Goal: Find specific page/section: Find specific page/section

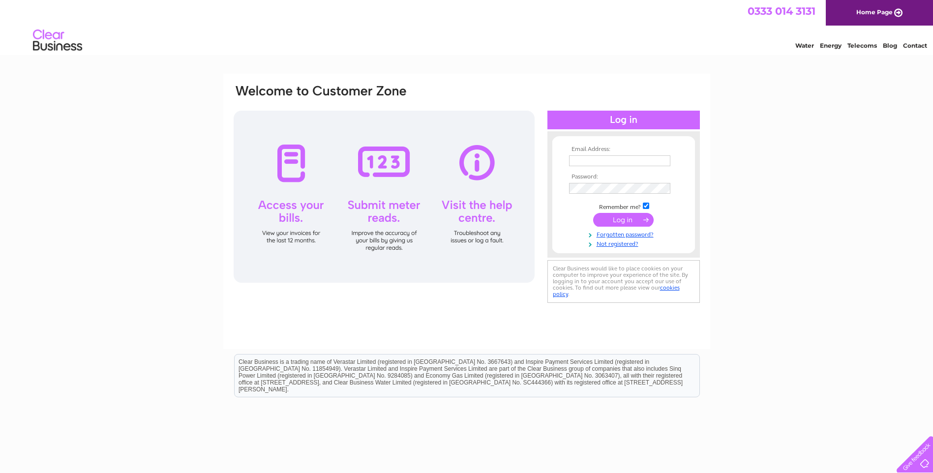
type input "invoices@rotech.co.uk"
click at [630, 220] on input "submit" at bounding box center [623, 220] width 61 height 14
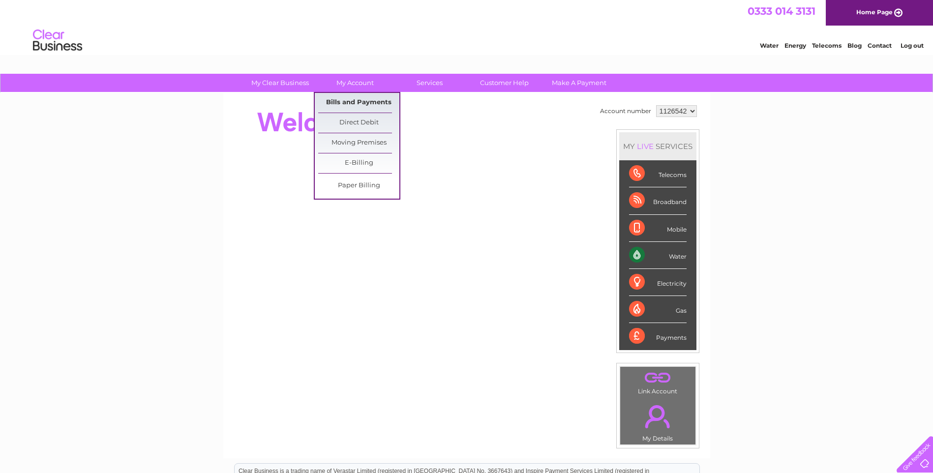
click at [364, 100] on link "Bills and Payments" at bounding box center [358, 103] width 81 height 20
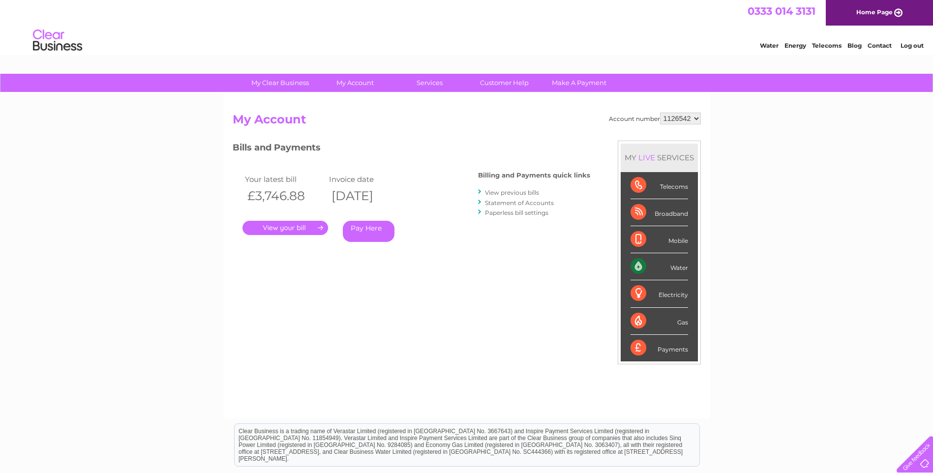
click at [289, 226] on link "." at bounding box center [286, 228] width 86 height 14
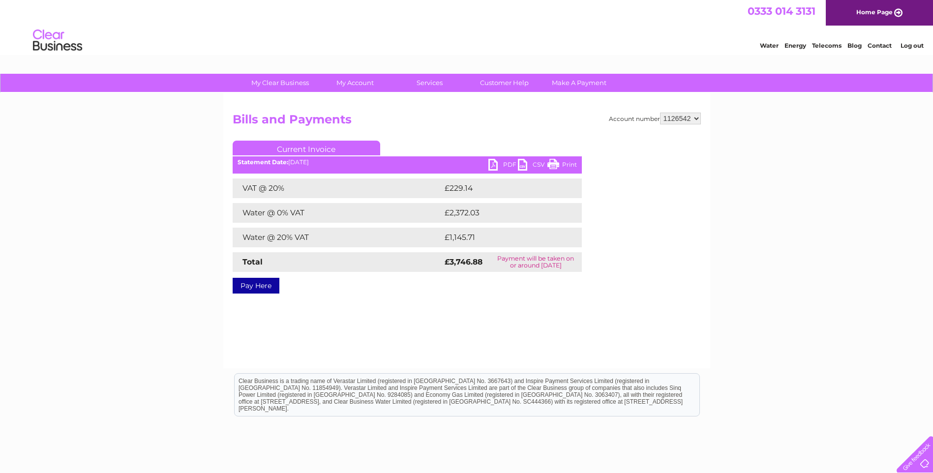
click at [495, 164] on link "PDF" at bounding box center [504, 166] width 30 height 14
